Goal: Browse casually: Explore the website without a specific task or goal

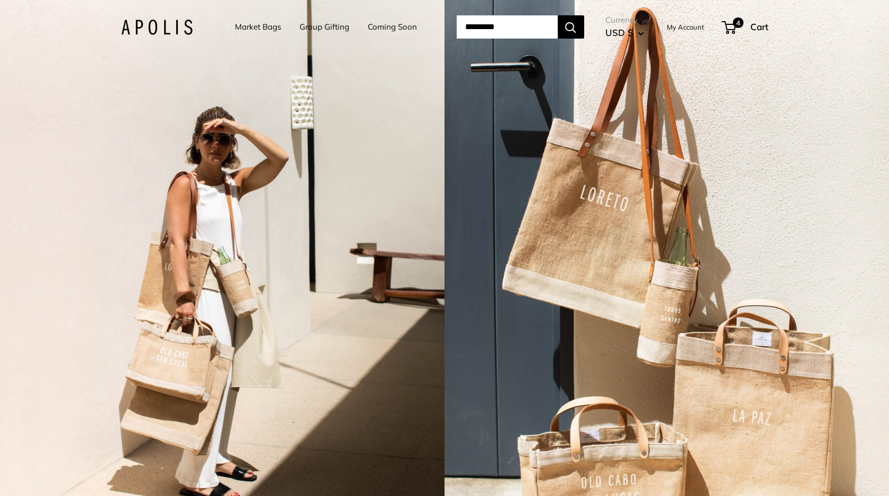
click at [252, 27] on link "Market Bags" at bounding box center [258, 27] width 46 height 15
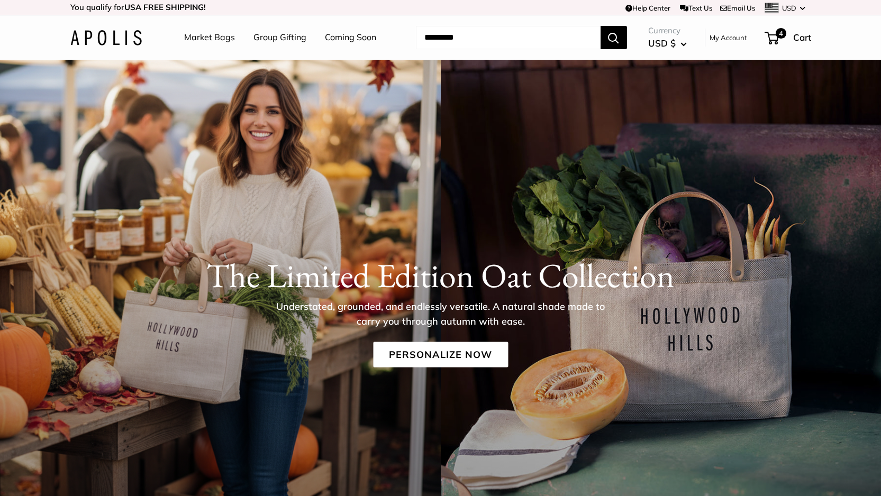
click at [352, 40] on link "Coming Soon" at bounding box center [350, 38] width 51 height 16
click at [405, 356] on link "Personalize Now" at bounding box center [440, 354] width 135 height 25
